Goal: Navigation & Orientation: Understand site structure

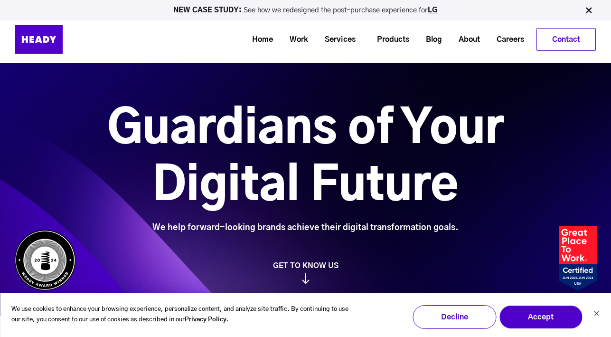
scroll to position [7, 0]
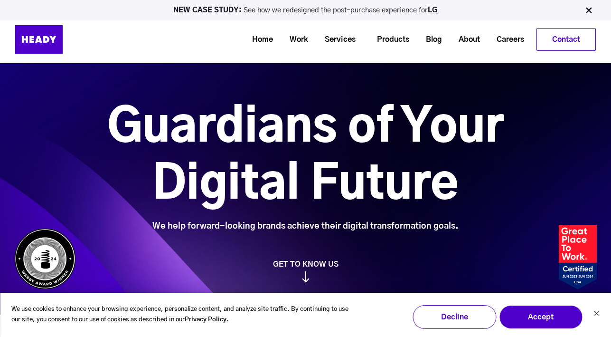
click at [600, 314] on div "We use cookies to enhance your browsing experience, personalize content, and an…" at bounding box center [305, 314] width 611 height 45
click at [595, 313] on icon "Dismiss cookie banner" at bounding box center [596, 313] width 6 height 6
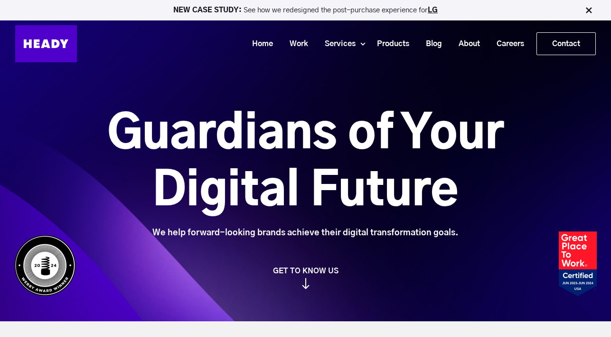
scroll to position [0, 0]
click at [295, 40] on link "Work" at bounding box center [295, 44] width 35 height 18
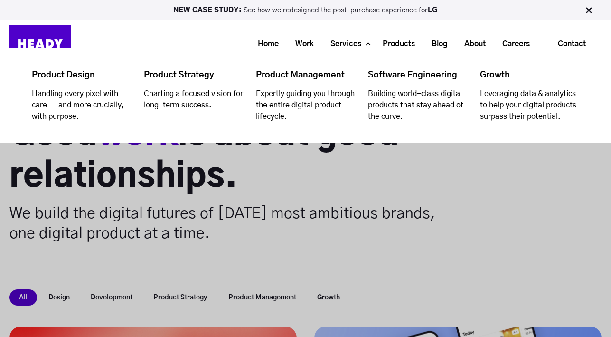
click at [352, 45] on link "Services" at bounding box center [342, 44] width 47 height 18
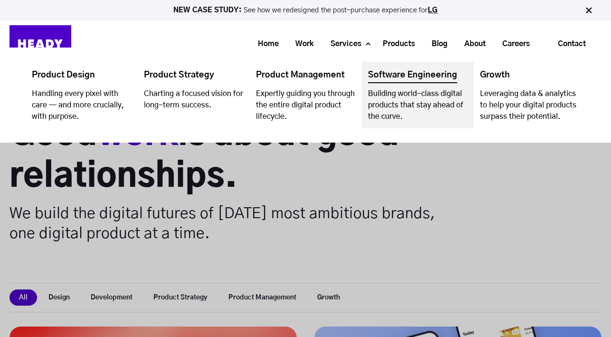
click at [403, 76] on link "Navigation Menu" at bounding box center [418, 95] width 112 height 66
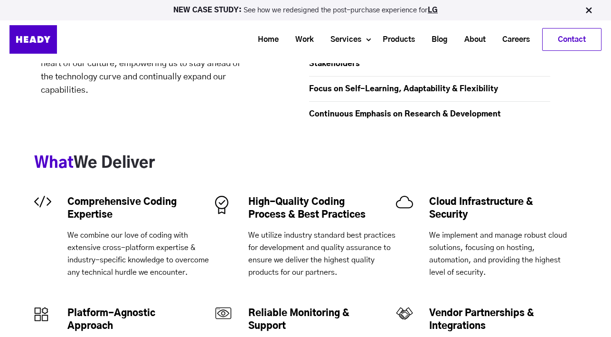
scroll to position [506, 0]
